Goal: Information Seeking & Learning: Check status

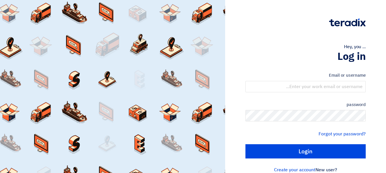
type input "yasir@nabatat.com.sa"
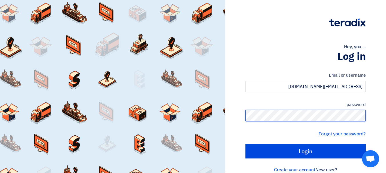
click at [245, 144] on input "Login" at bounding box center [305, 151] width 120 height 14
type input "Sign in"
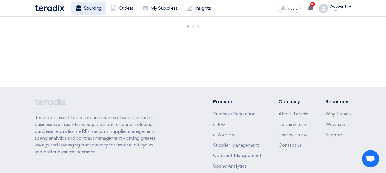
click at [97, 8] on font "Sourcing" at bounding box center [93, 7] width 18 height 5
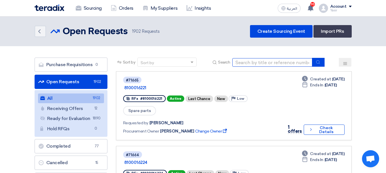
click at [257, 66] on input at bounding box center [272, 62] width 80 height 9
paste input "8100016202"
type input "8100016202"
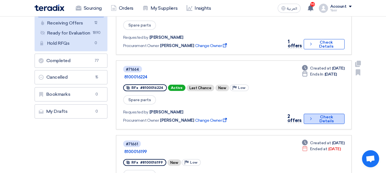
click at [307, 114] on button "Check details Check Details" at bounding box center [323, 119] width 41 height 10
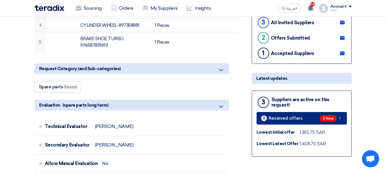
click at [323, 116] on span "2 New" at bounding box center [328, 118] width 17 height 7
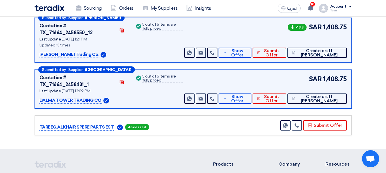
scroll to position [88, 0]
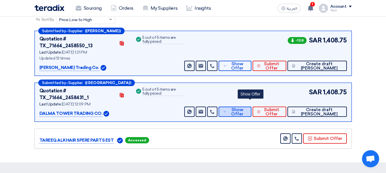
click at [226, 110] on icon at bounding box center [224, 112] width 3 height 5
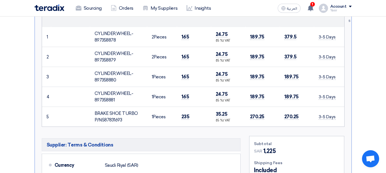
scroll to position [259, 0]
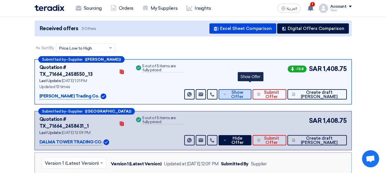
click at [247, 90] on span "Show Offer" at bounding box center [237, 94] width 19 height 9
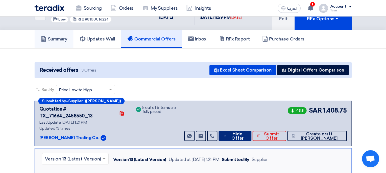
scroll to position [0, 0]
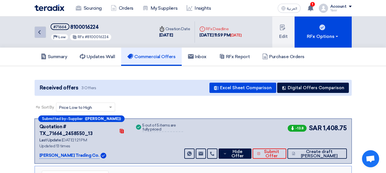
click at [40, 29] on icon "Back" at bounding box center [39, 32] width 7 height 7
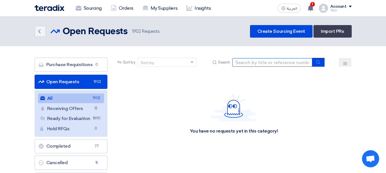
click at [262, 61] on input at bounding box center [272, 62] width 80 height 9
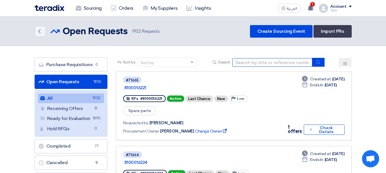
paste input "8100016202"
type input "8100016202"
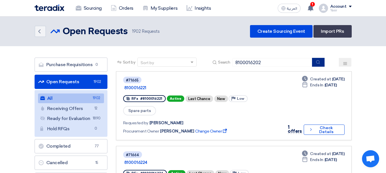
click at [319, 62] on icon "submit" at bounding box center [317, 62] width 5 height 5
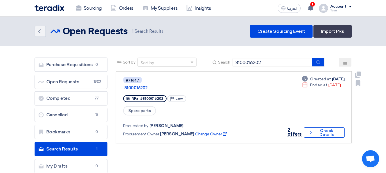
click at [322, 118] on div "Deadline Created at Oct 2, 2025 Deadline Ended at Oct 3, 2025 2 offers Check de…" at bounding box center [313, 107] width 61 height 62
click at [325, 128] on button "Check details Check Details" at bounding box center [323, 133] width 41 height 10
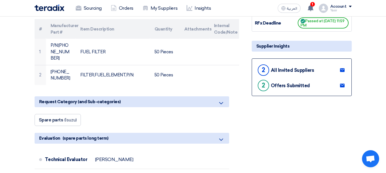
scroll to position [114, 0]
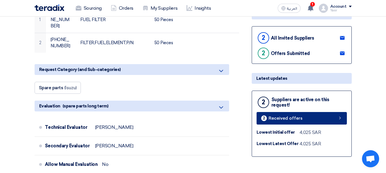
click at [306, 117] on link "2 Received offers" at bounding box center [301, 118] width 90 height 13
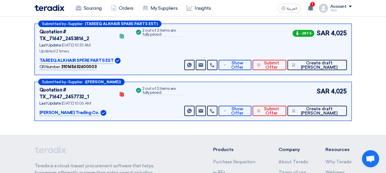
scroll to position [59, 0]
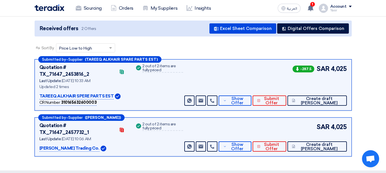
click at [336, 69] on span "4,025" at bounding box center [338, 68] width 16 height 9
drag, startPoint x: 333, startPoint y: 69, endPoint x: 354, endPoint y: 70, distance: 21.2
click at [354, 70] on div "Submitted by – Supplier (TAREEQ ALKHAIR SPARE PARTS EST) Quotation # TX_71647_2…" at bounding box center [192, 109] width 325 height 100
click at [334, 72] on span "4,025" at bounding box center [338, 68] width 16 height 9
drag, startPoint x: 327, startPoint y: 70, endPoint x: 379, endPoint y: 75, distance: 51.9
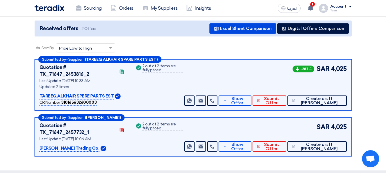
click at [376, 74] on section "Received offers 2 Offers Excel Sheet Comparison Digital Offers Comparison Sort …" at bounding box center [193, 89] width 386 height 164
drag, startPoint x: 329, startPoint y: 119, endPoint x: 373, endPoint y: 124, distance: 44.2
click at [369, 124] on section "Received offers 2 Offers Excel Sheet Comparison Digital Offers Comparison Sort …" at bounding box center [193, 89] width 386 height 164
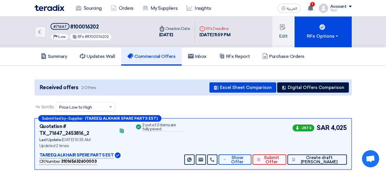
scroll to position [0, 0]
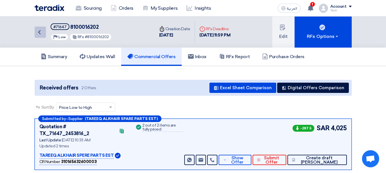
click at [40, 35] on icon "Back" at bounding box center [39, 32] width 7 height 7
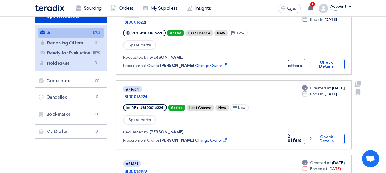
scroll to position [114, 0]
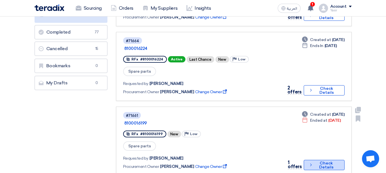
click at [322, 160] on button "Check details Check Details" at bounding box center [323, 165] width 41 height 10
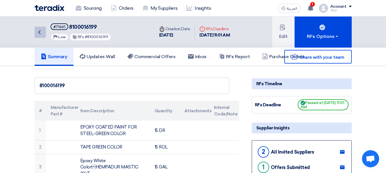
click at [37, 35] on icon "Back" at bounding box center [39, 32] width 7 height 7
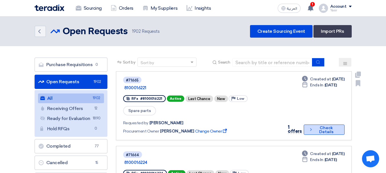
click at [317, 125] on button "Check details Check Details" at bounding box center [323, 130] width 41 height 10
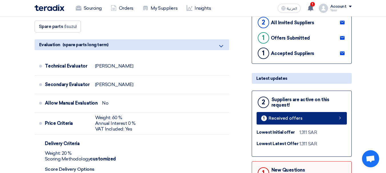
click at [309, 121] on link "1 Received offers" at bounding box center [301, 118] width 90 height 13
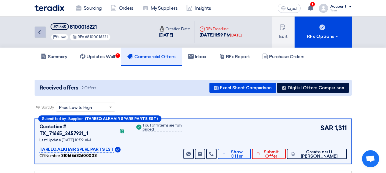
click at [36, 37] on link "Back" at bounding box center [40, 32] width 11 height 11
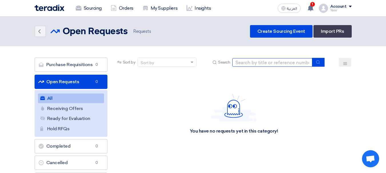
click at [261, 64] on input at bounding box center [272, 62] width 80 height 9
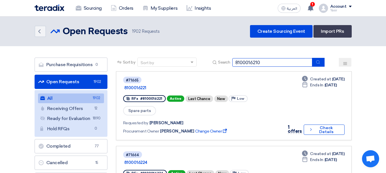
type input "8100016210"
click at [318, 62] on icon "submit" at bounding box center [317, 62] width 5 height 5
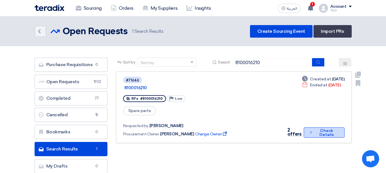
click at [314, 128] on button "Check details Check Details" at bounding box center [323, 133] width 41 height 10
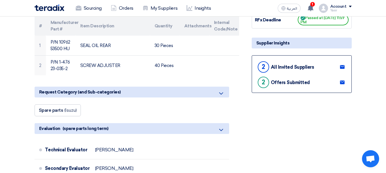
scroll to position [86, 0]
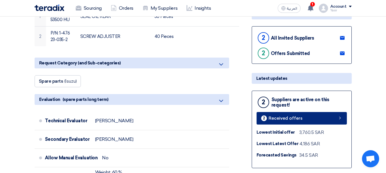
click at [304, 120] on link "2 Received offers" at bounding box center [301, 118] width 90 height 13
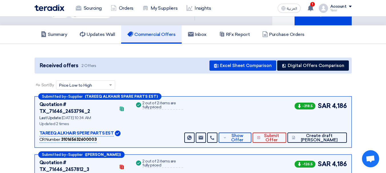
scroll to position [59, 0]
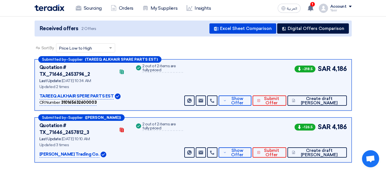
drag, startPoint x: 332, startPoint y: 68, endPoint x: 364, endPoint y: 72, distance: 32.5
click at [364, 72] on section "Received offers 2 Offers Excel Sheet Comparison Digital Offers Comparison Sort …" at bounding box center [193, 92] width 386 height 170
drag, startPoint x: 332, startPoint y: 119, endPoint x: 365, endPoint y: 129, distance: 34.4
click at [365, 129] on section "Received offers 2 Offers Excel Sheet Comparison Digital Offers Comparison Sort …" at bounding box center [193, 92] width 386 height 170
drag, startPoint x: 334, startPoint y: 67, endPoint x: 371, endPoint y: 74, distance: 37.4
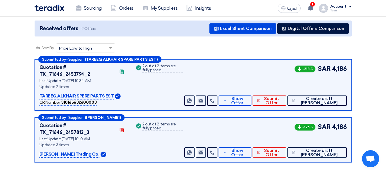
click at [371, 74] on section "Received offers 2 Offers Excel Sheet Comparison Digital Offers Comparison Sort …" at bounding box center [193, 92] width 386 height 170
drag, startPoint x: 335, startPoint y: 118, endPoint x: 372, endPoint y: 124, distance: 37.3
click at [368, 124] on section "Received offers 2 Offers Excel Sheet Comparison Digital Offers Comparison Sort …" at bounding box center [193, 92] width 386 height 170
click at [247, 149] on span "Show Offer" at bounding box center [237, 153] width 19 height 9
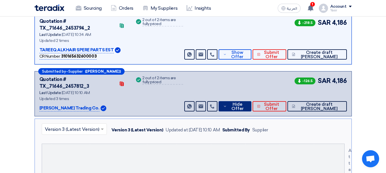
scroll to position [88, 0]
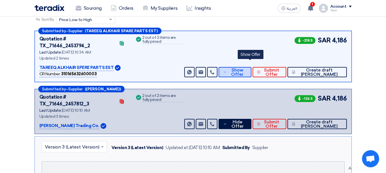
click at [247, 68] on span "Show Offer" at bounding box center [237, 72] width 19 height 9
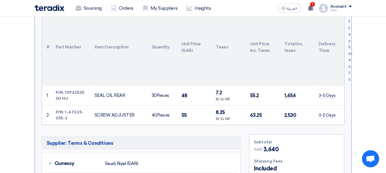
scroll to position [202, 0]
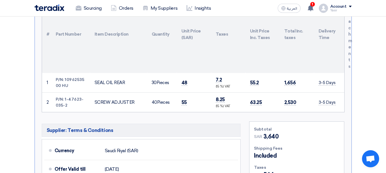
click at [184, 79] on td "48" at bounding box center [194, 83] width 34 height 20
click at [184, 100] on span "55" at bounding box center [183, 103] width 5 height 6
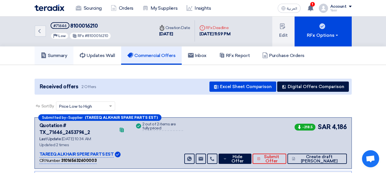
scroll to position [0, 0]
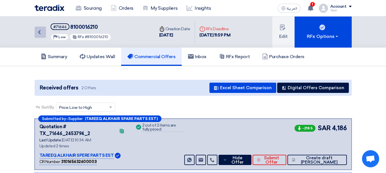
click at [43, 36] on link "Back" at bounding box center [40, 32] width 11 height 11
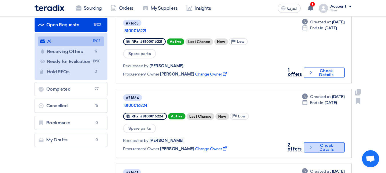
click at [314, 142] on button "Check details Check Details" at bounding box center [323, 147] width 41 height 10
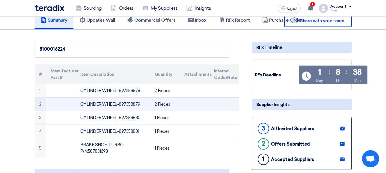
scroll to position [57, 0]
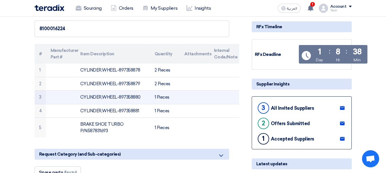
click at [109, 98] on td "CYLINDER,WHEEL-897358880" at bounding box center [113, 98] width 74 height 14
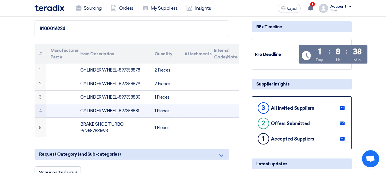
click at [106, 111] on td "CYLINDER,WHEEL-897358881" at bounding box center [113, 111] width 74 height 14
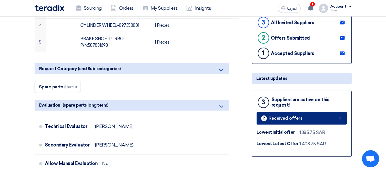
click at [324, 117] on link "2 Received offers" at bounding box center [301, 118] width 90 height 13
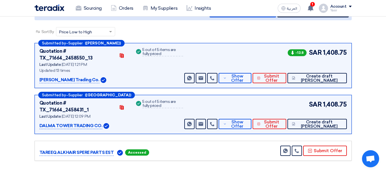
scroll to position [86, 0]
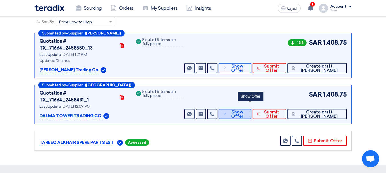
click at [247, 110] on span "Show Offer" at bounding box center [237, 114] width 19 height 9
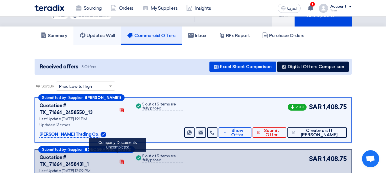
scroll to position [0, 0]
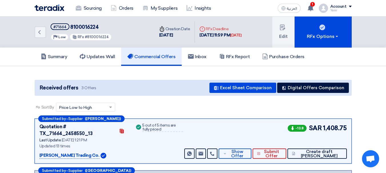
click at [87, 28] on span "8100016224" at bounding box center [84, 27] width 28 height 6
copy span "8100016224"
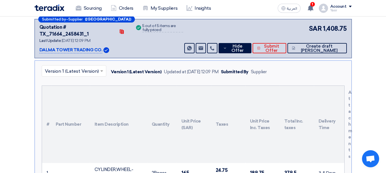
scroll to position [228, 0]
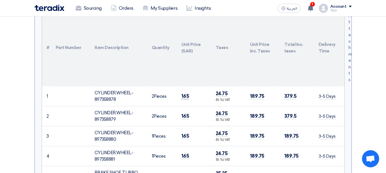
click at [184, 93] on span "165" at bounding box center [185, 96] width 8 height 6
copy span "165"
click at [184, 113] on span "165" at bounding box center [185, 116] width 8 height 6
click at [183, 93] on span "165" at bounding box center [185, 96] width 8 height 6
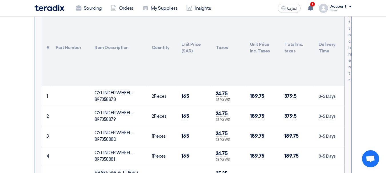
click at [183, 93] on span "165" at bounding box center [185, 96] width 8 height 6
click at [185, 113] on span "165" at bounding box center [185, 116] width 8 height 6
click at [187, 133] on span "165" at bounding box center [185, 136] width 8 height 6
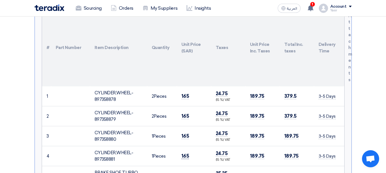
click at [186, 153] on span "165" at bounding box center [185, 156] width 8 height 6
copy span "165"
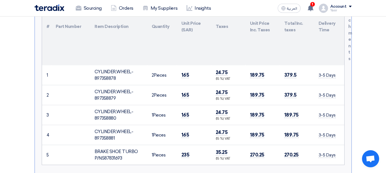
scroll to position [285, 0]
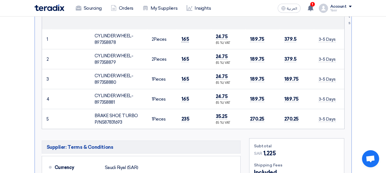
click at [186, 36] on span "165" at bounding box center [185, 39] width 8 height 6
click at [185, 56] on span "165" at bounding box center [185, 59] width 8 height 6
click at [186, 76] on span "165" at bounding box center [185, 79] width 8 height 6
click at [187, 89] on td "165" at bounding box center [194, 99] width 34 height 20
click at [185, 109] on td "235" at bounding box center [194, 119] width 34 height 20
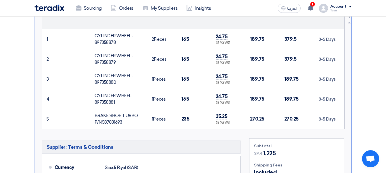
click at [185, 109] on td "235" at bounding box center [194, 119] width 34 height 20
copy span "235"
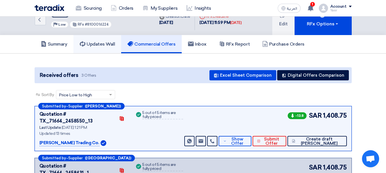
scroll to position [0, 0]
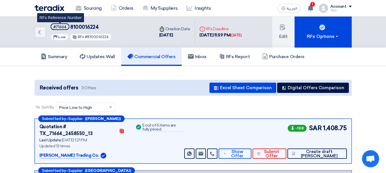
click at [61, 28] on div "#71664" at bounding box center [59, 27] width 13 height 4
copy div "71664"
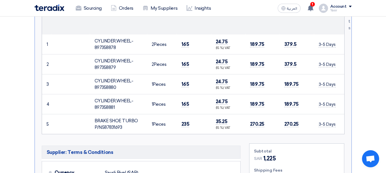
scroll to position [314, 0]
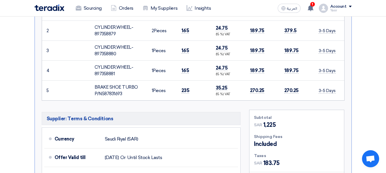
drag, startPoint x: 275, startPoint y: 113, endPoint x: 289, endPoint y: 116, distance: 14.2
click at [289, 121] on div "SAR 1,225" at bounding box center [296, 125] width 85 height 9
click at [265, 121] on span "1,225" at bounding box center [269, 125] width 13 height 9
click at [293, 121] on div "SAR 1,225" at bounding box center [296, 125] width 85 height 9
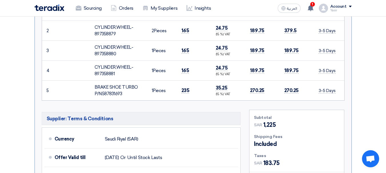
click at [267, 121] on span "1,225" at bounding box center [269, 125] width 13 height 9
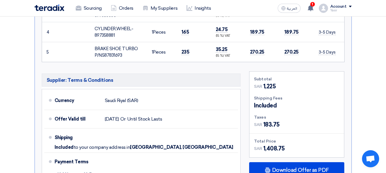
scroll to position [371, 0]
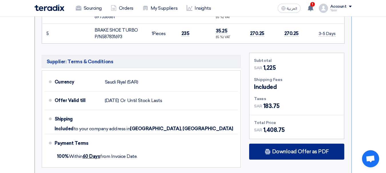
click at [299, 149] on span "Download Offer as PDF" at bounding box center [300, 151] width 57 height 5
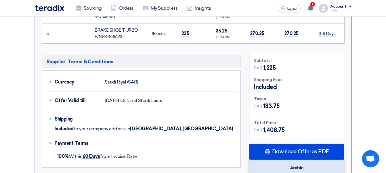
click at [290, 160] on div "Arabic" at bounding box center [296, 168] width 94 height 16
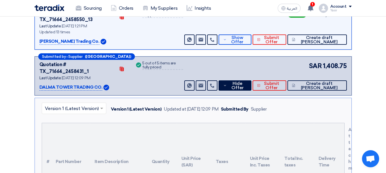
scroll to position [0, 0]
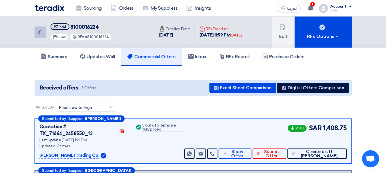
click at [44, 35] on link "Back" at bounding box center [40, 32] width 11 height 11
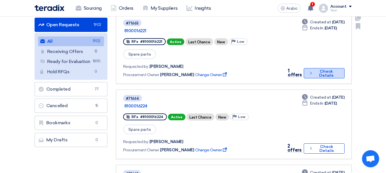
click at [323, 69] on font "Check Details" at bounding box center [326, 73] width 14 height 9
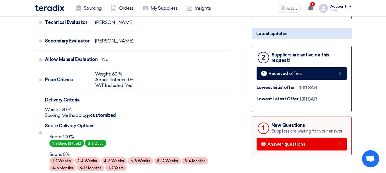
scroll to position [200, 0]
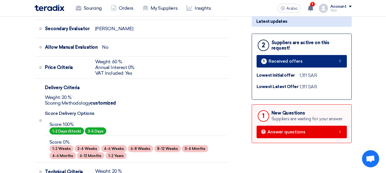
click at [308, 65] on link "1 Received offers" at bounding box center [301, 61] width 90 height 13
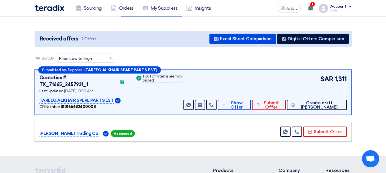
scroll to position [57, 0]
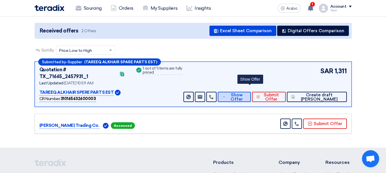
click at [243, 92] on font "Show Offer" at bounding box center [236, 96] width 12 height 9
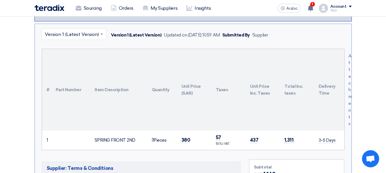
scroll to position [171, 0]
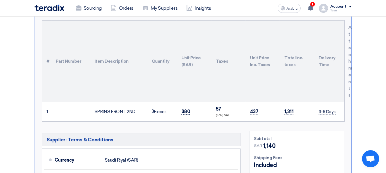
click at [185, 109] on font "380" at bounding box center [185, 112] width 9 height 6
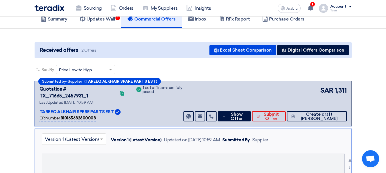
scroll to position [0, 0]
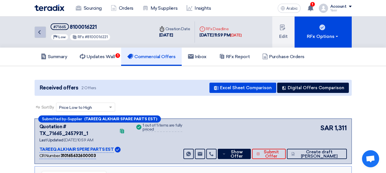
click at [40, 36] on link "Back" at bounding box center [40, 32] width 11 height 11
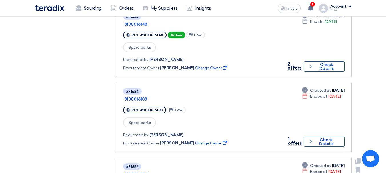
scroll to position [628, 0]
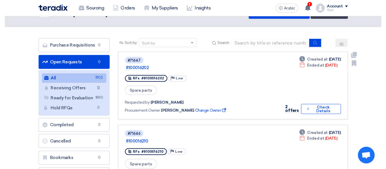
scroll to position [29, 0]
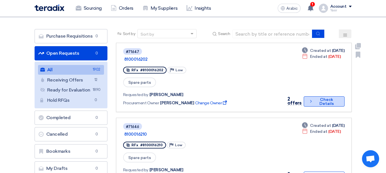
click at [309, 97] on button "Check details Check Details" at bounding box center [323, 101] width 41 height 10
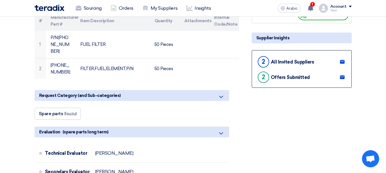
scroll to position [143, 0]
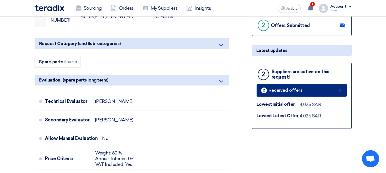
click at [316, 94] on link "2 Received offers" at bounding box center [301, 90] width 90 height 13
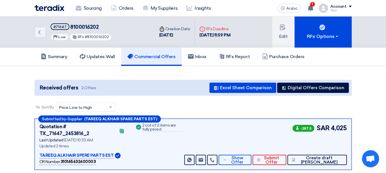
scroll to position [86, 0]
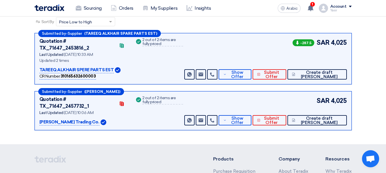
drag, startPoint x: 328, startPoint y: 44, endPoint x: 381, endPoint y: 37, distance: 53.2
click at [381, 37] on section "Received offers 2 Offers Excel Sheet Comparison Digital Offers Comparison Sort …" at bounding box center [193, 63] width 386 height 164
click at [385, 95] on html "Sourcing Orders My Suppliers Insights Arabic A 1 a new question for 8100016221 …" at bounding box center [193, 93] width 386 height 359
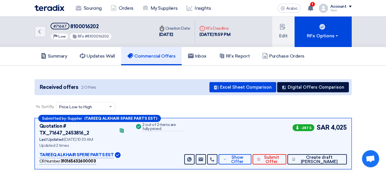
scroll to position [0, 0]
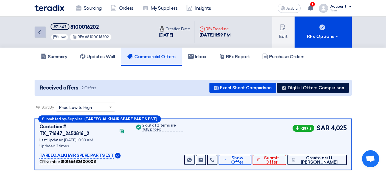
click at [42, 35] on icon "Back" at bounding box center [39, 32] width 7 height 7
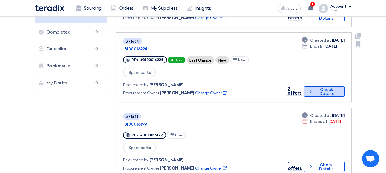
click at [330, 87] on font "Check Details" at bounding box center [326, 91] width 14 height 9
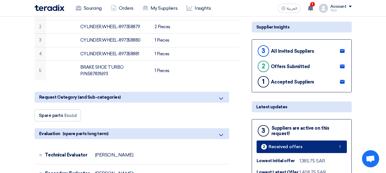
click at [296, 150] on link "2 Received offers" at bounding box center [301, 147] width 90 height 13
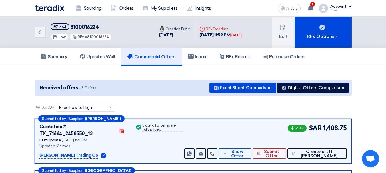
scroll to position [29, 0]
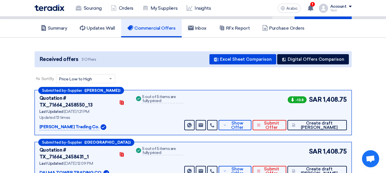
drag, startPoint x: 319, startPoint y: 101, endPoint x: 377, endPoint y: 112, distance: 58.9
click at [377, 112] on section "Received offers 3 Offers Excel Sheet Comparison Digital Offers Comparison Sort …" at bounding box center [193, 130] width 386 height 184
drag, startPoint x: 317, startPoint y: 144, endPoint x: 375, endPoint y: 148, distance: 58.3
click at [376, 147] on section "Received offers 3 Offers Excel Sheet Comparison Digital Offers Comparison Sort …" at bounding box center [193, 130] width 386 height 184
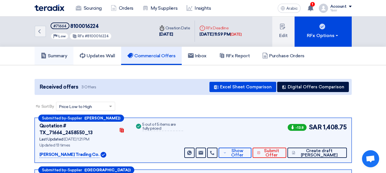
scroll to position [0, 0]
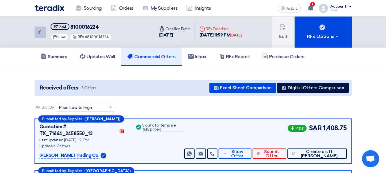
click at [43, 29] on icon "Back" at bounding box center [39, 32] width 7 height 7
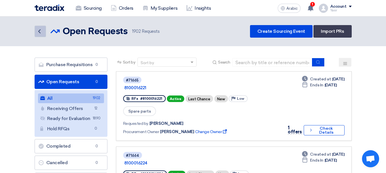
click at [39, 32] on use at bounding box center [39, 31] width 2 height 4
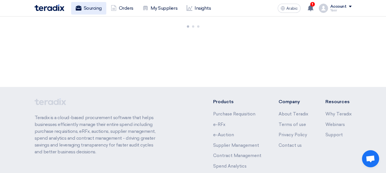
click at [94, 5] on font "Sourcing" at bounding box center [93, 7] width 18 height 5
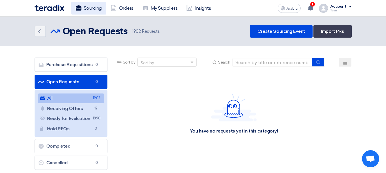
click at [81, 9] on use at bounding box center [78, 7] width 6 height 5
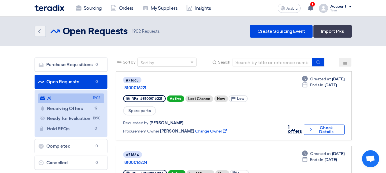
click at [83, 96] on link "All All 1902" at bounding box center [71, 99] width 66 height 10
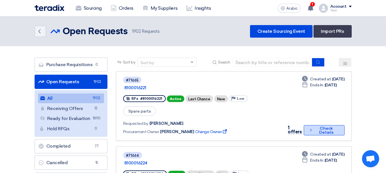
click at [318, 127] on font "Check Details" at bounding box center [326, 131] width 24 height 8
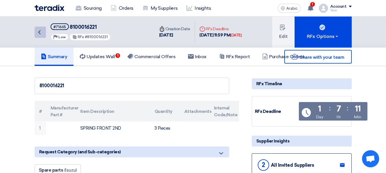
click at [35, 35] on link "Back" at bounding box center [40, 32] width 11 height 11
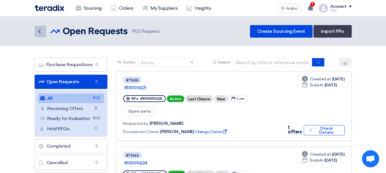
click at [44, 31] on link "Back" at bounding box center [40, 31] width 11 height 11
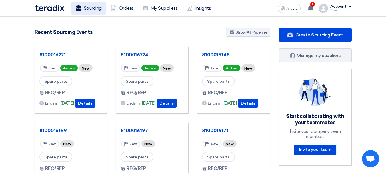
click at [85, 7] on font "Sourcing" at bounding box center [93, 7] width 18 height 5
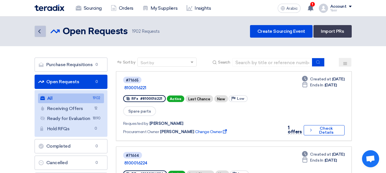
click at [40, 33] on icon "Back" at bounding box center [39, 31] width 7 height 7
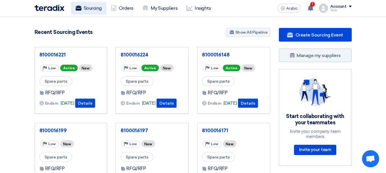
click at [96, 6] on font "Sourcing" at bounding box center [93, 7] width 18 height 5
